Goal: Task Accomplishment & Management: Use online tool/utility

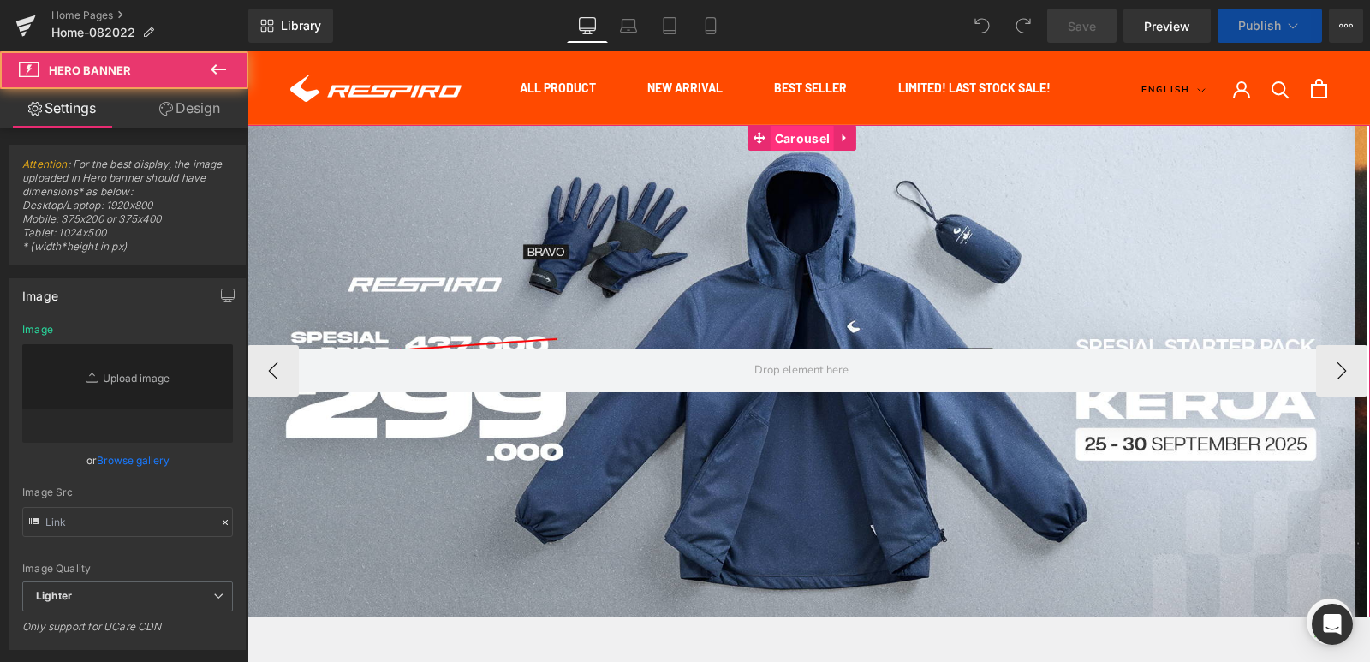
click at [786, 136] on span "Carousel" at bounding box center [802, 139] width 63 height 26
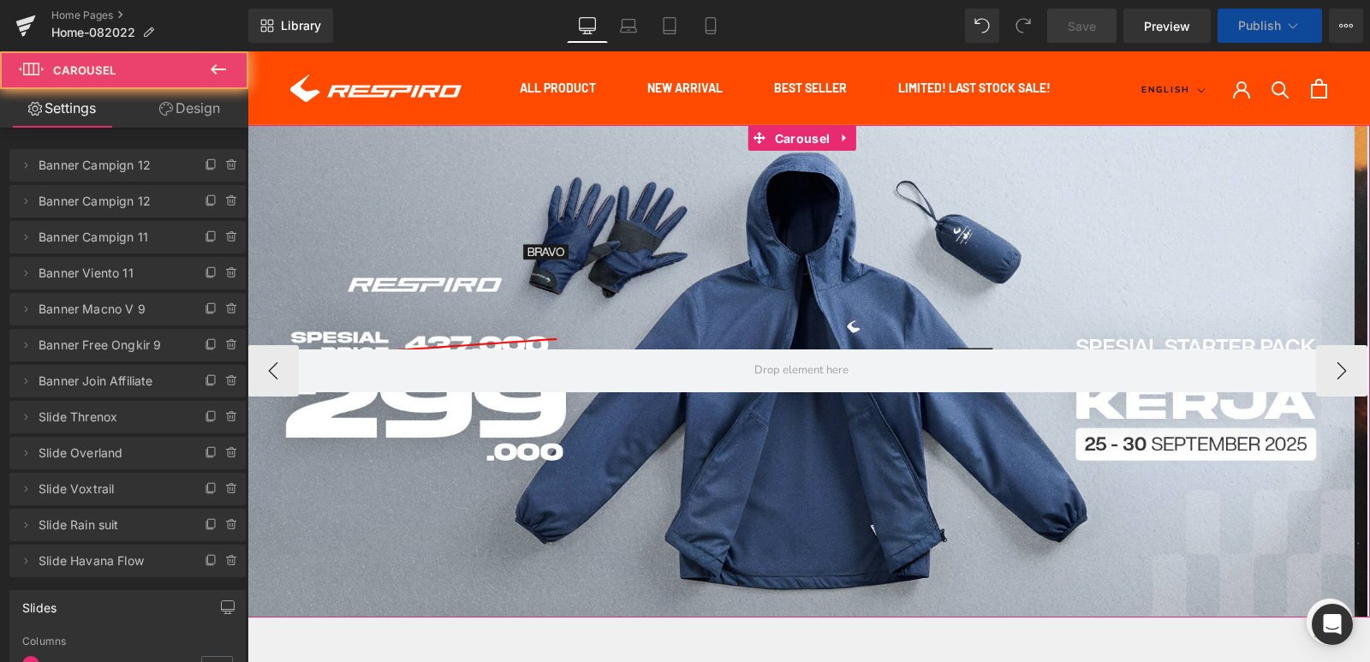
click at [225, 170] on icon at bounding box center [232, 165] width 14 height 14
click at [223, 169] on button "Delete" at bounding box center [214, 166] width 54 height 22
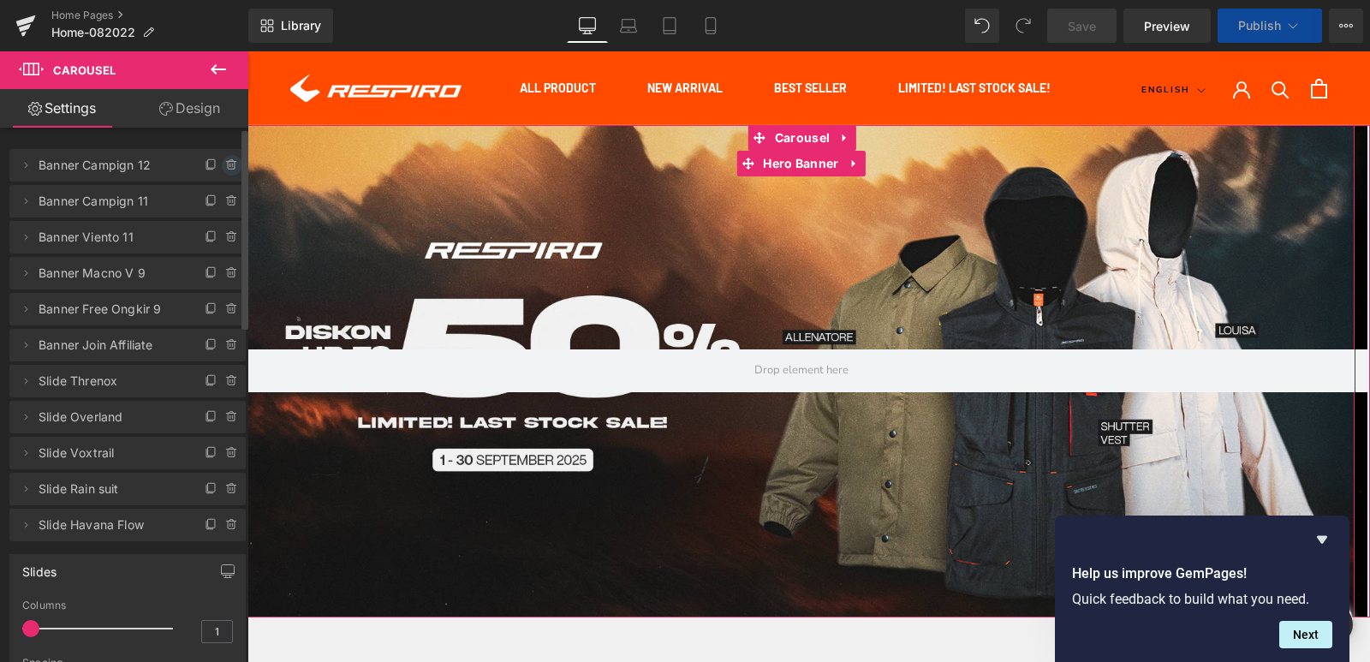
click at [232, 165] on icon at bounding box center [232, 165] width 0 height 3
click at [222, 165] on button "Delete" at bounding box center [214, 166] width 54 height 22
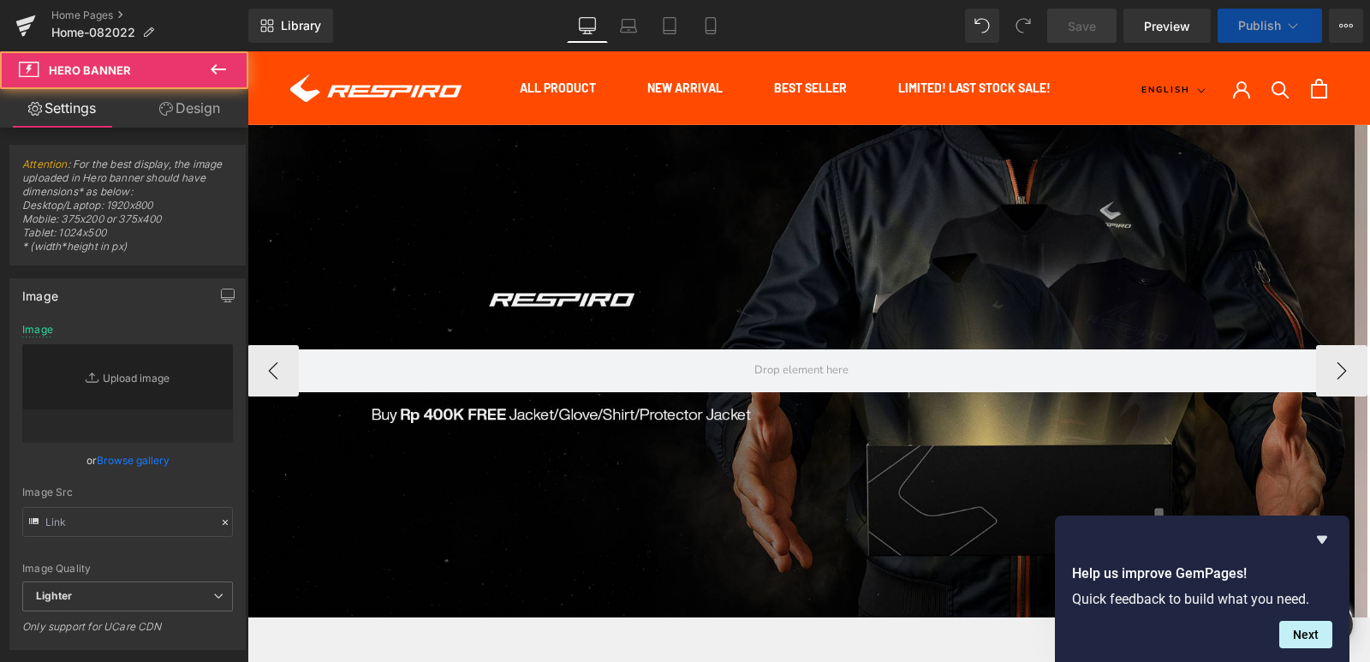
click at [793, 274] on div at bounding box center [800, 371] width 1107 height 492
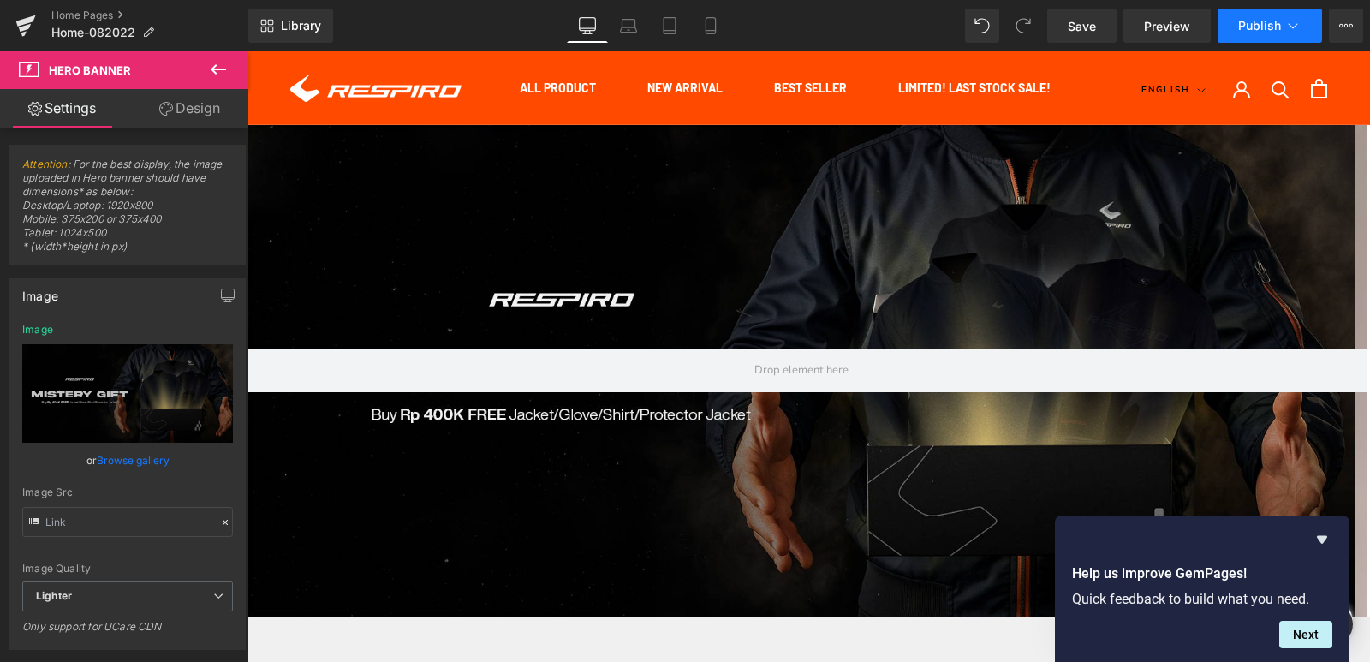
click at [1240, 24] on span "Publish" at bounding box center [1259, 26] width 43 height 14
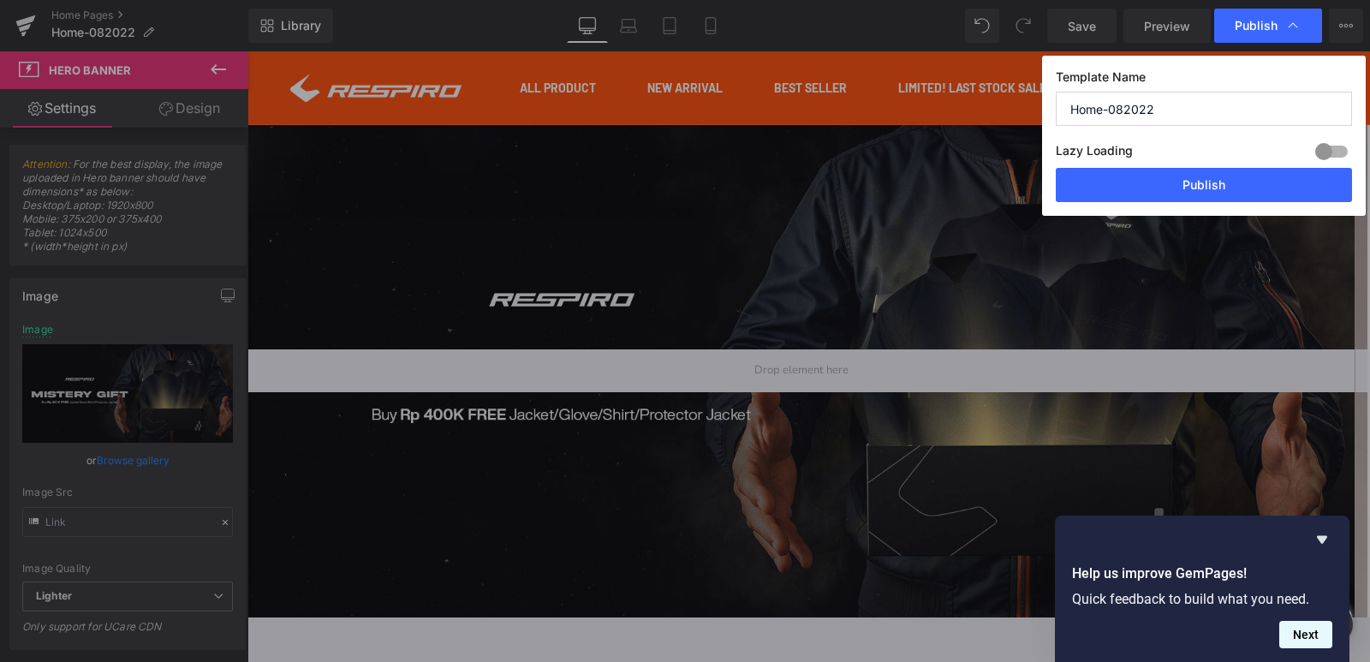
click at [1306, 634] on button "Next" at bounding box center [1305, 634] width 53 height 27
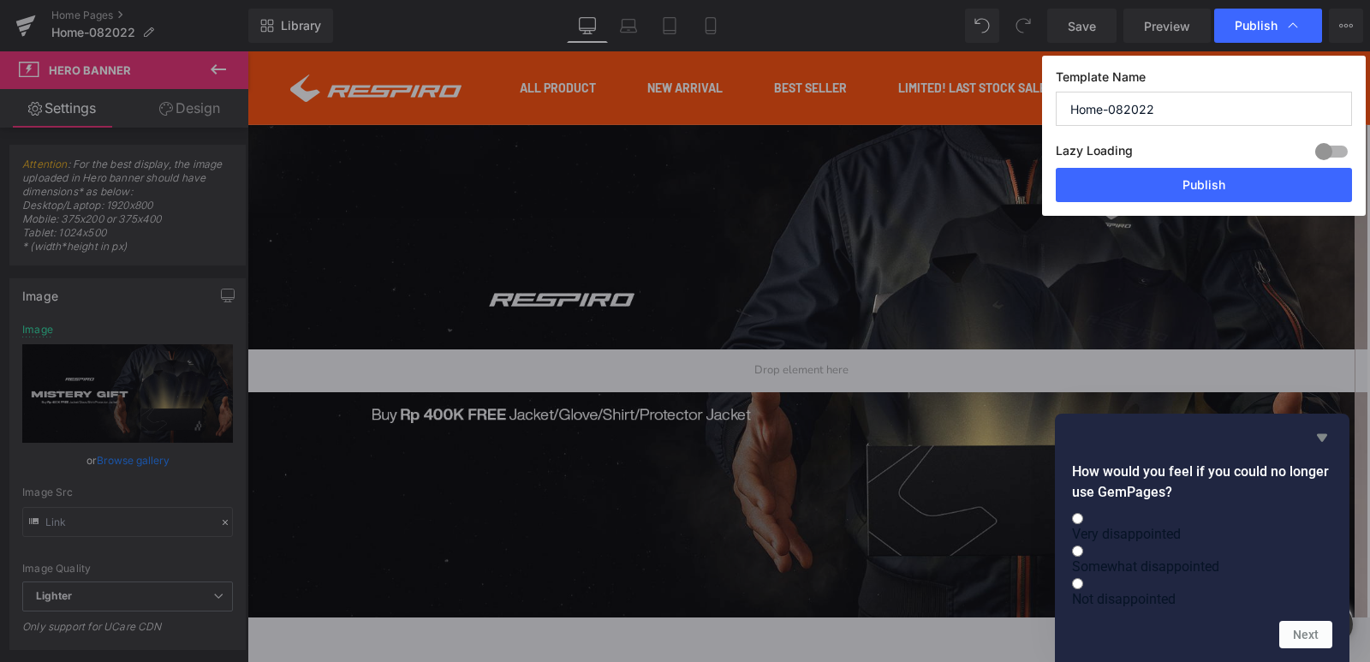
click at [1324, 434] on icon "Hide survey" at bounding box center [1322, 438] width 10 height 8
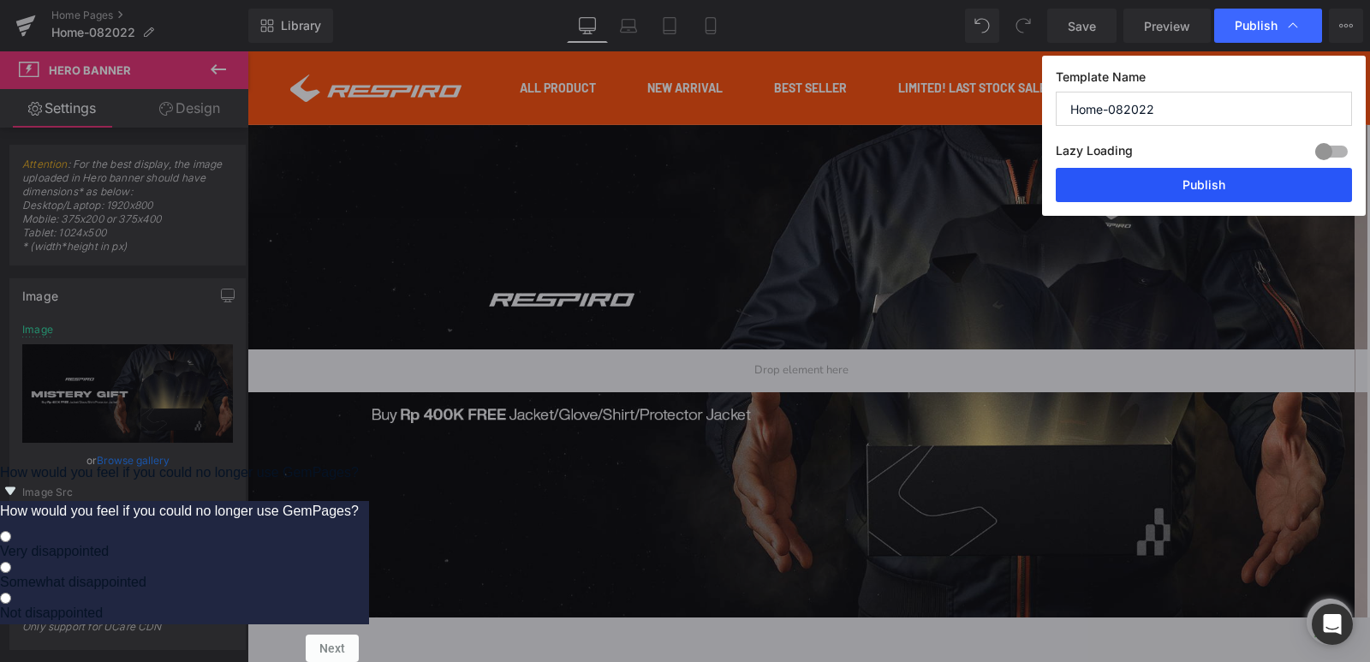
drag, startPoint x: 1243, startPoint y: 178, endPoint x: 996, endPoint y: 128, distance: 252.5
click at [1243, 178] on button "Publish" at bounding box center [1204, 185] width 296 height 34
